Goal: Information Seeking & Learning: Learn about a topic

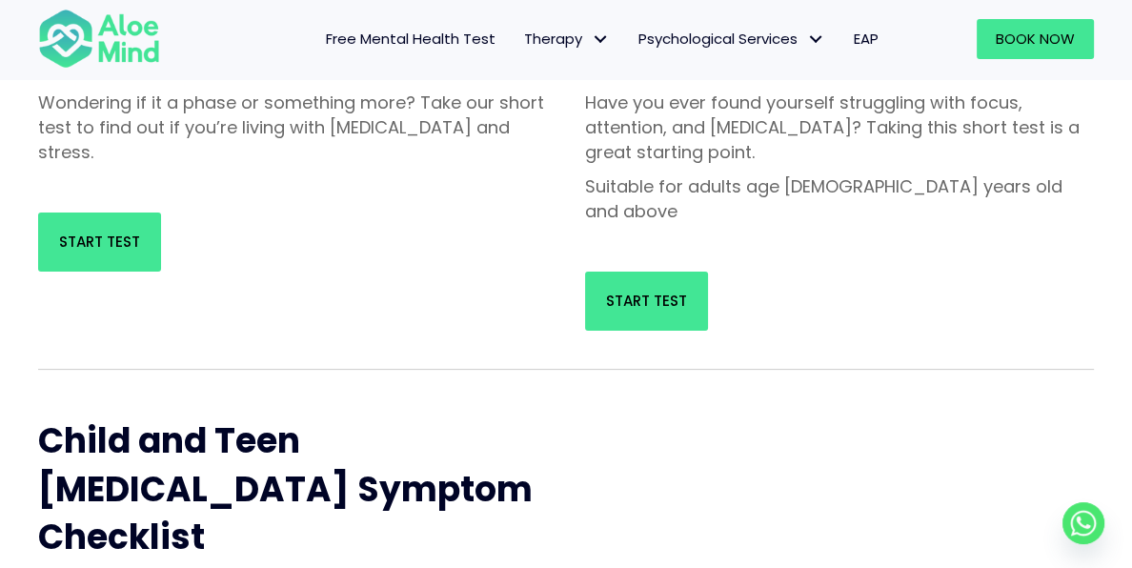
scroll to position [372, 0]
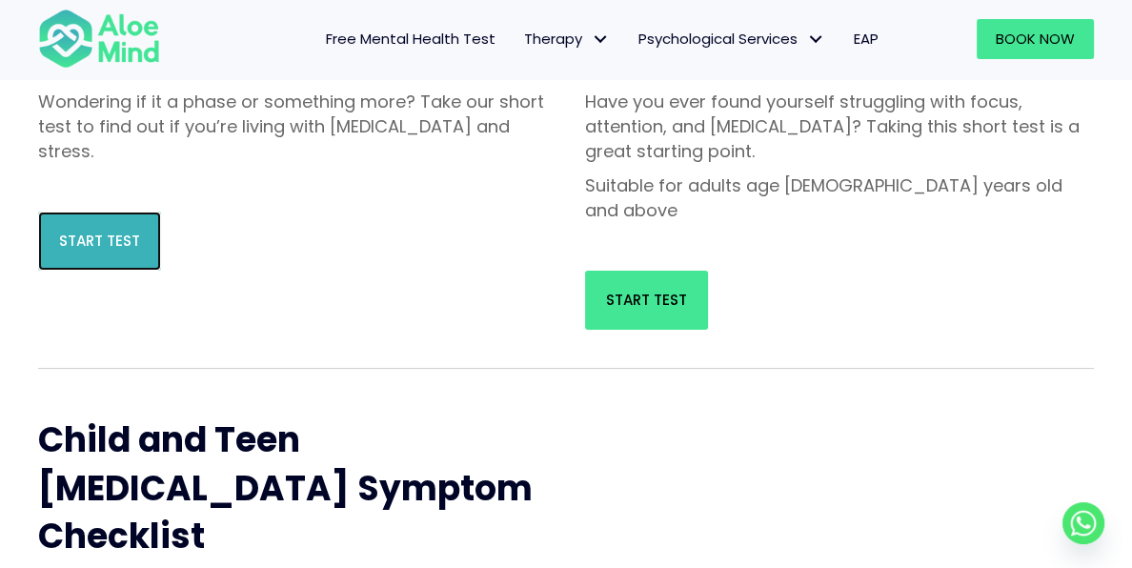
click at [49, 226] on link "Start Test" at bounding box center [99, 241] width 123 height 59
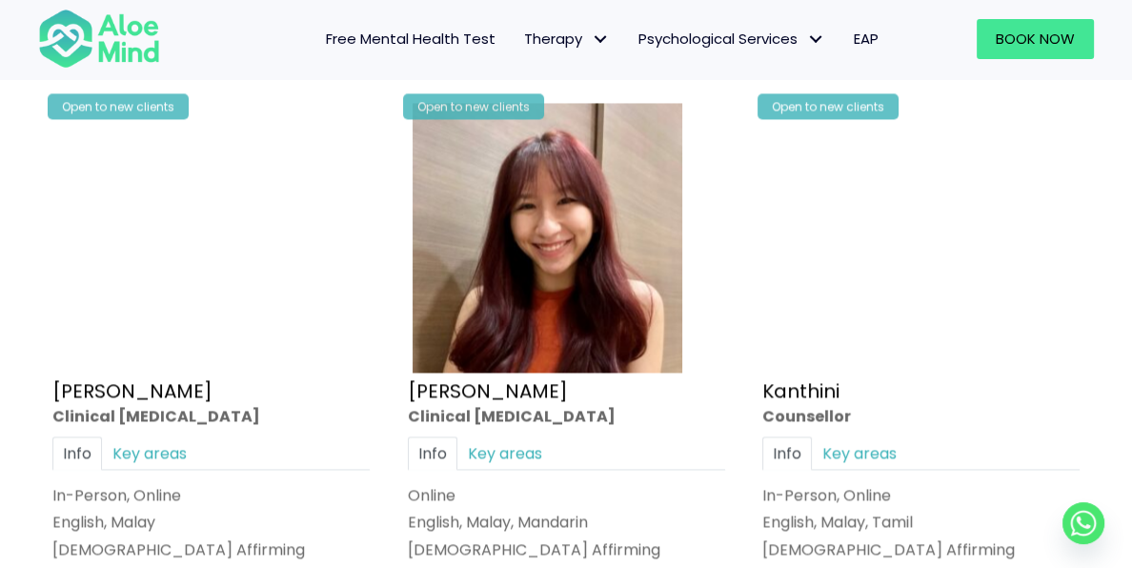
scroll to position [493, 0]
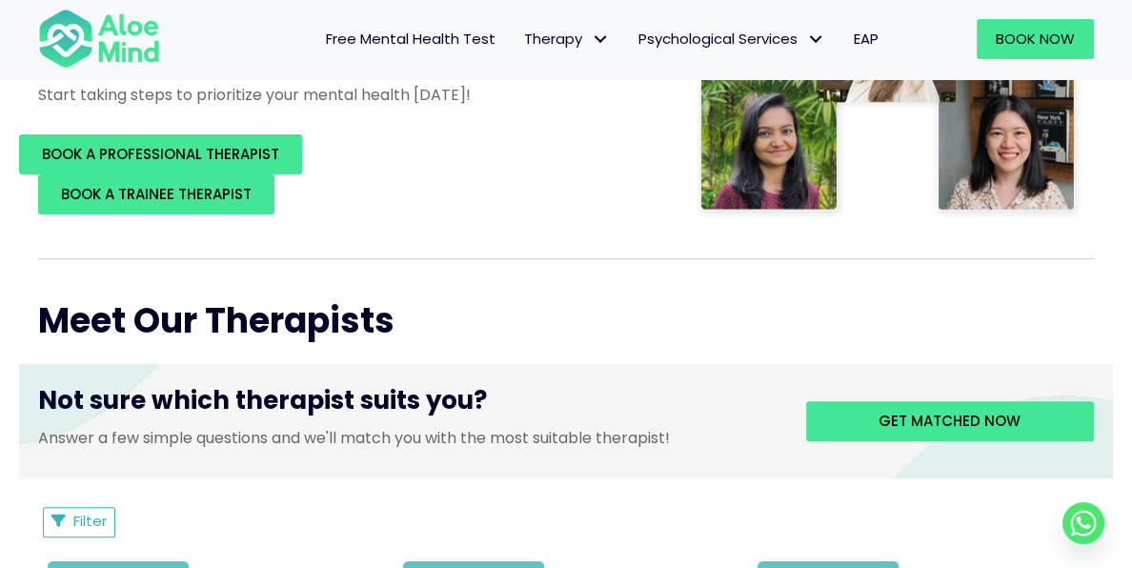
click at [446, 34] on span "Free Mental Health Test" at bounding box center [410, 39] width 170 height 20
